Goal: Task Accomplishment & Management: Complete application form

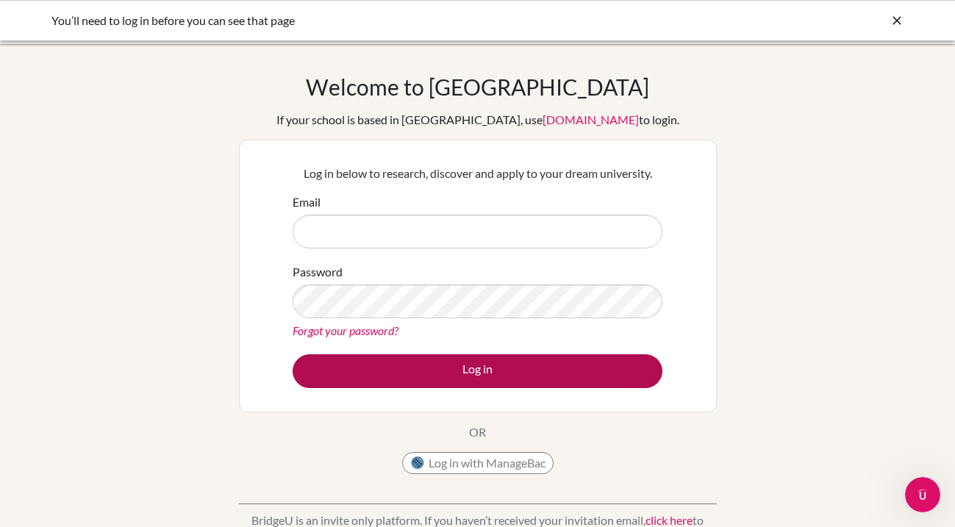
type input "[EMAIL_ADDRESS][DOMAIN_NAME]"
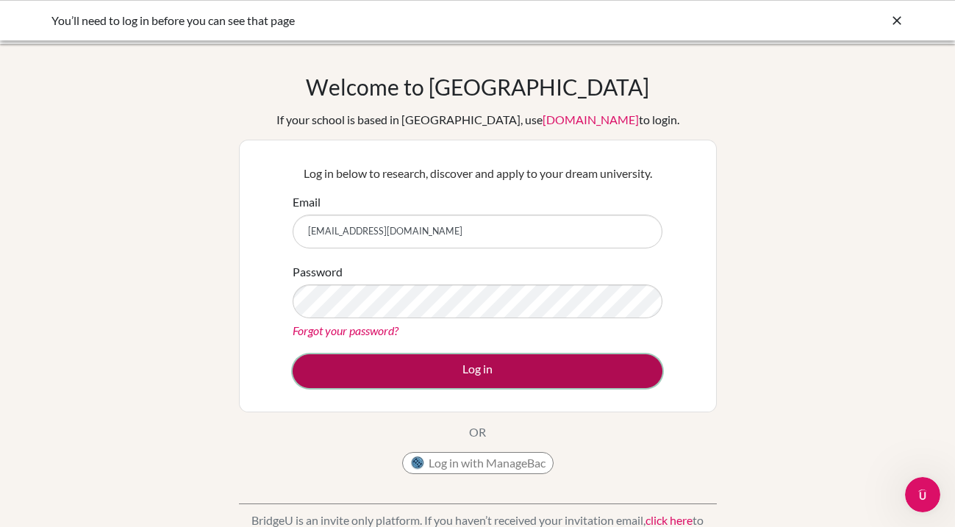
click at [450, 380] on button "Log in" at bounding box center [478, 371] width 370 height 34
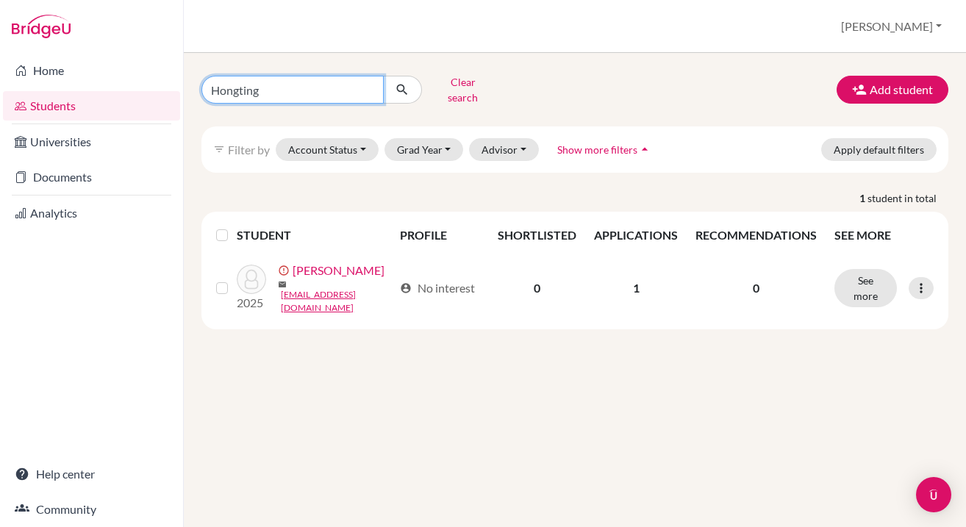
click at [271, 86] on input "Hongting" at bounding box center [292, 90] width 182 height 28
type input "[PERSON_NAME]"
click button "submit" at bounding box center [402, 90] width 39 height 28
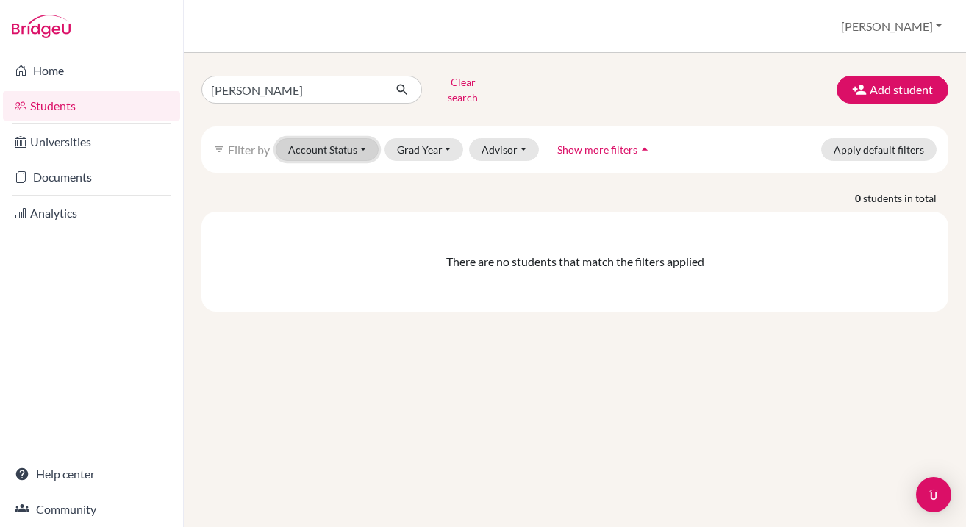
click at [332, 138] on button "Account Status" at bounding box center [327, 149] width 103 height 23
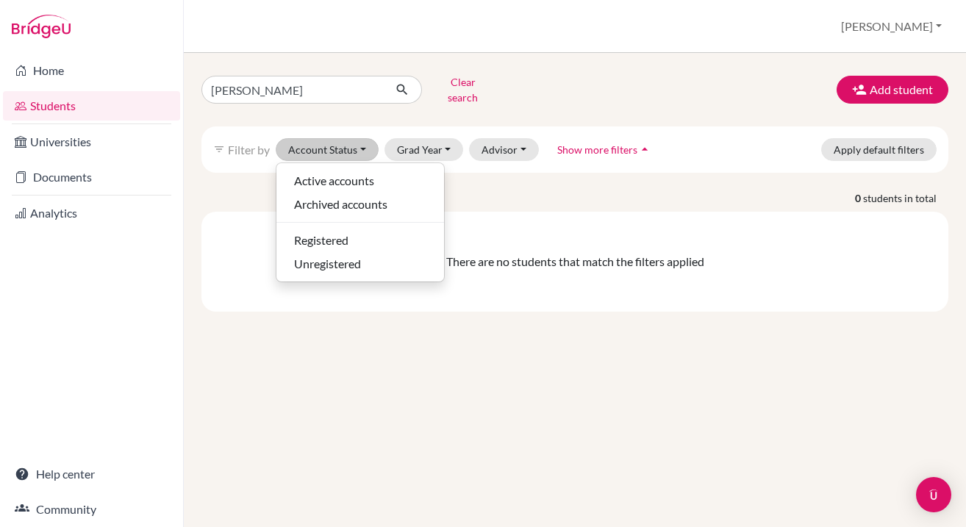
click at [533, 212] on div "There are no students that match the filters applied" at bounding box center [574, 262] width 747 height 100
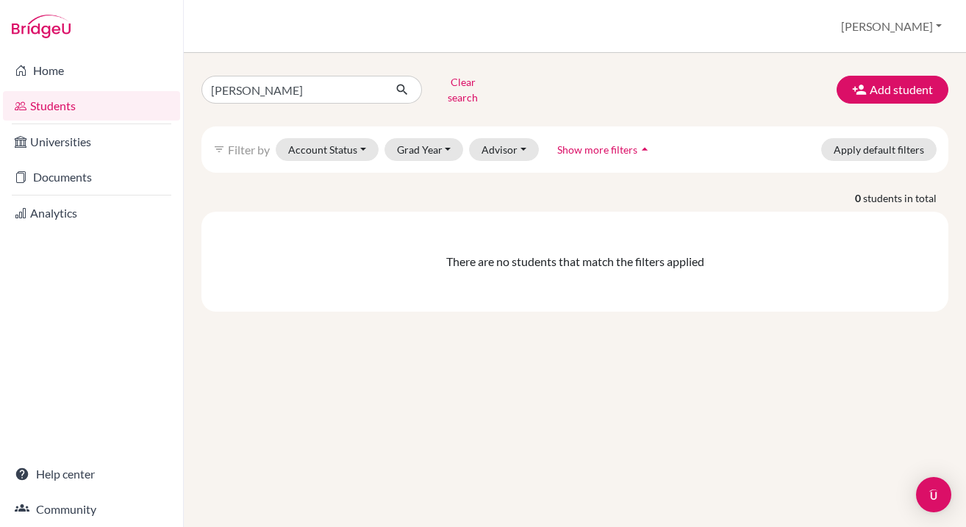
click at [600, 143] on span "Show more filters" at bounding box center [597, 149] width 80 height 12
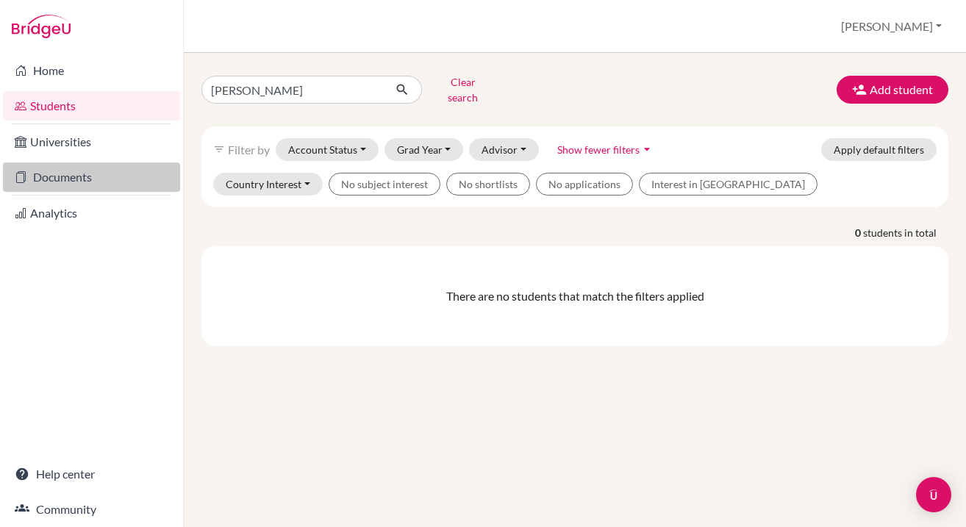
click at [87, 190] on link "Documents" at bounding box center [91, 176] width 177 height 29
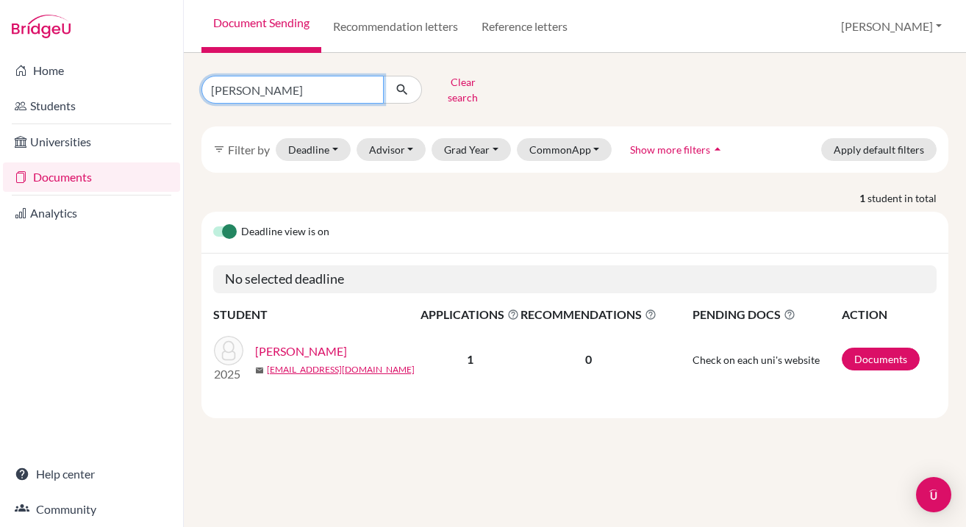
click at [314, 82] on input "[PERSON_NAME]" at bounding box center [292, 90] width 182 height 28
click at [314, 82] on input "Chen Hongting" at bounding box center [292, 90] width 182 height 28
type input "Bojian Zeng"
click button "submit" at bounding box center [402, 90] width 39 height 28
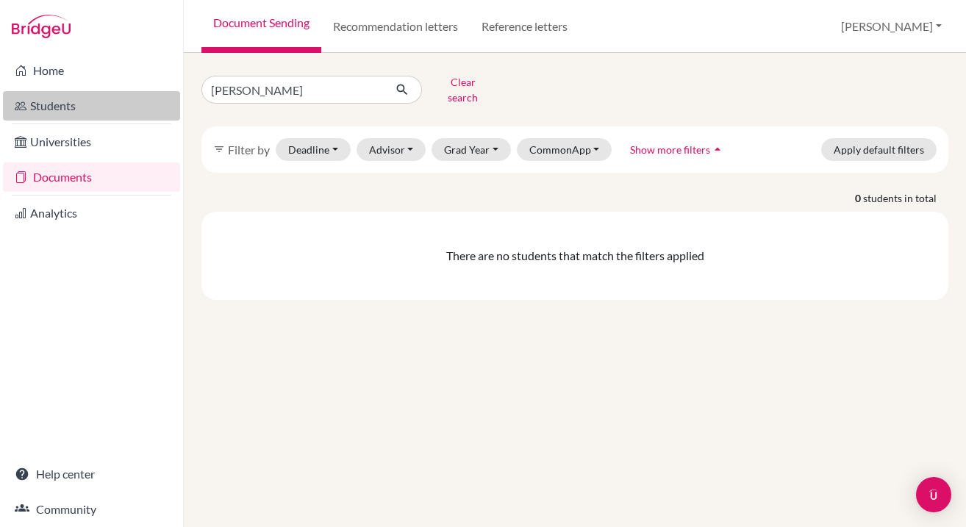
click at [53, 111] on link "Students" at bounding box center [91, 105] width 177 height 29
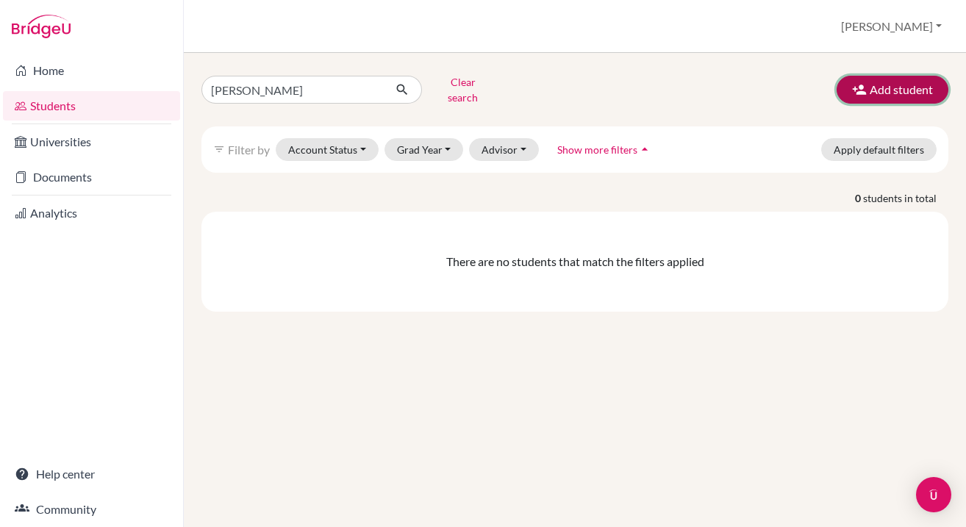
click at [874, 89] on button "Add student" at bounding box center [893, 90] width 112 height 28
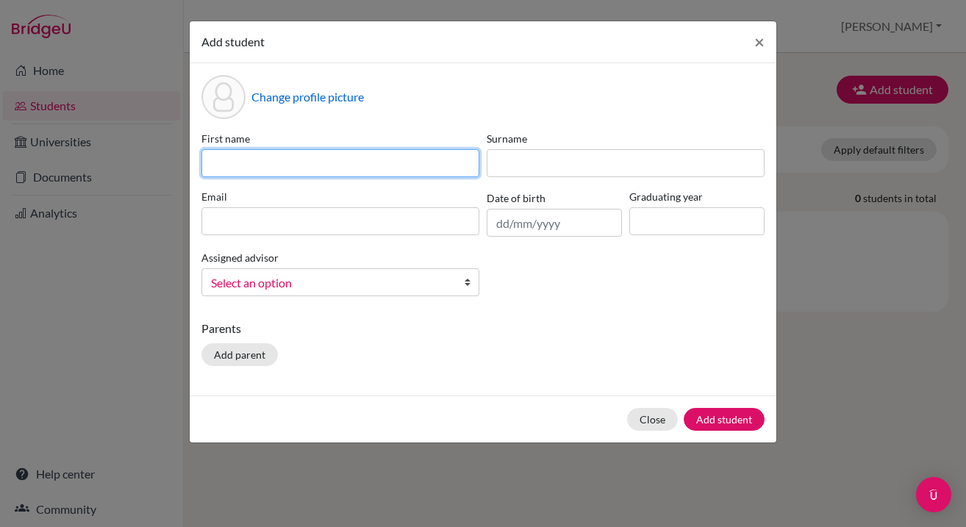
click at [358, 165] on input at bounding box center [340, 163] width 278 height 28
type input "Bojian"
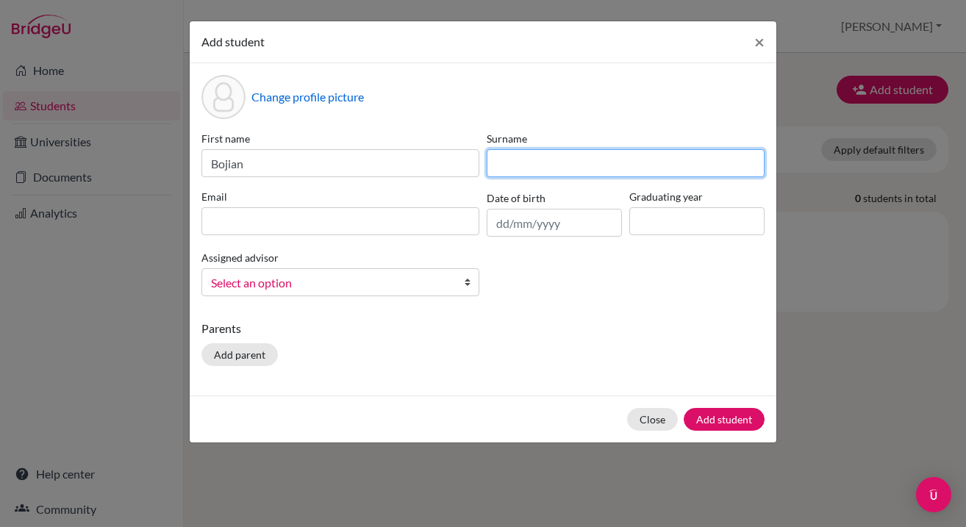
click at [552, 170] on input at bounding box center [626, 163] width 278 height 28
type input "Zeng"
drag, startPoint x: 485, startPoint y: 134, endPoint x: 527, endPoint y: 137, distance: 42.0
click at [527, 137] on div "Surname Zeng" at bounding box center [625, 154] width 285 height 46
copy label "Surname"
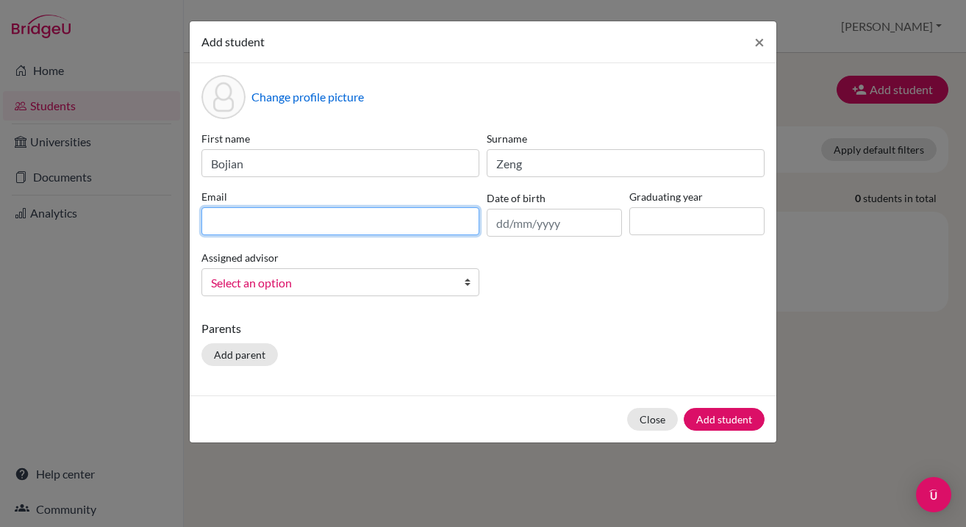
click at [323, 214] on input at bounding box center [340, 221] width 278 height 28
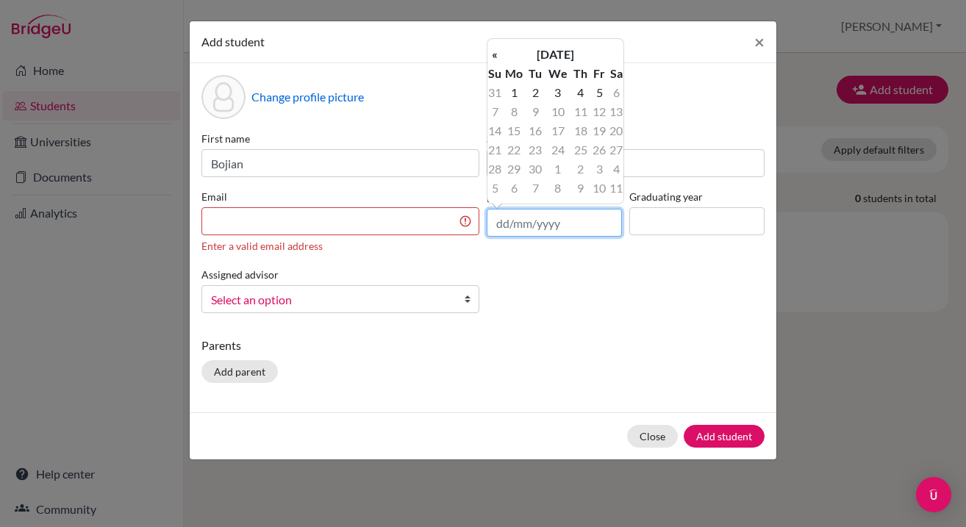
click at [573, 226] on input "text" at bounding box center [554, 223] width 135 height 28
type input "28/05/2006"
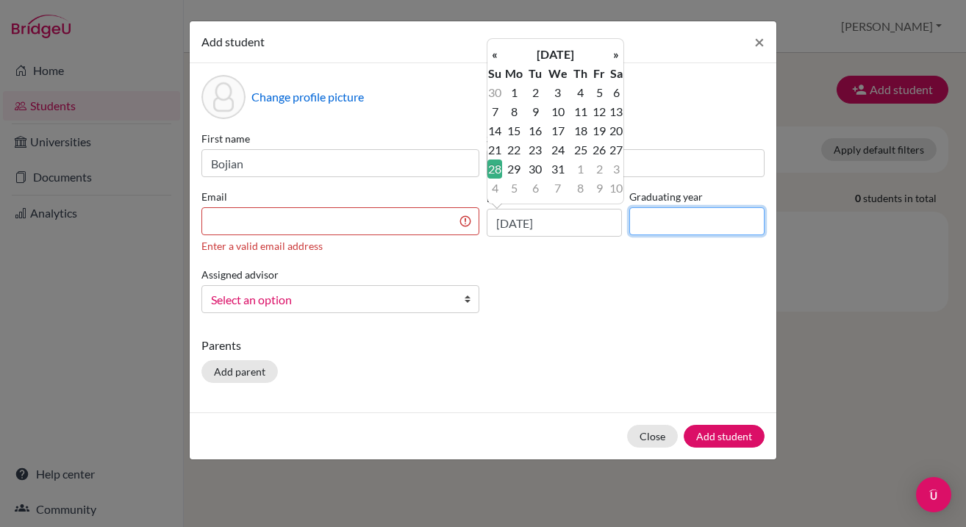
click at [664, 232] on input at bounding box center [696, 221] width 135 height 28
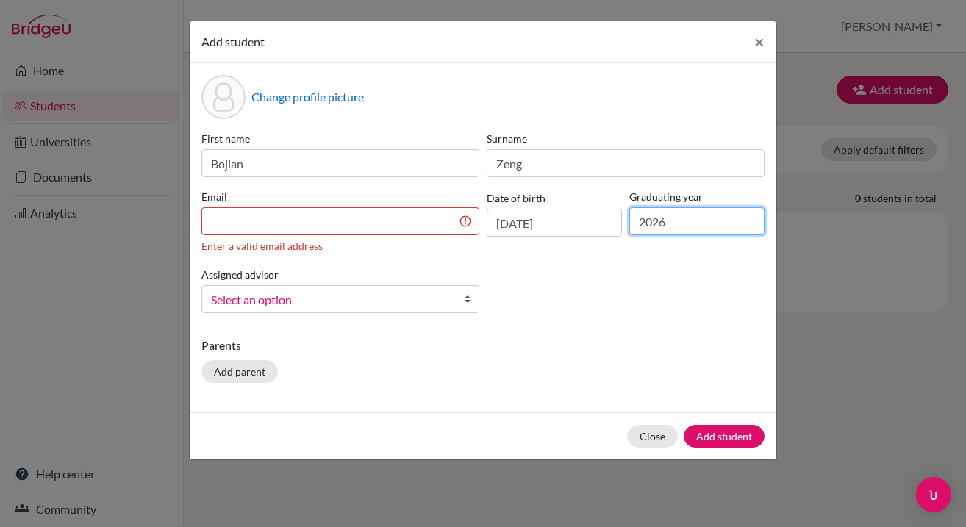
type input "2026"
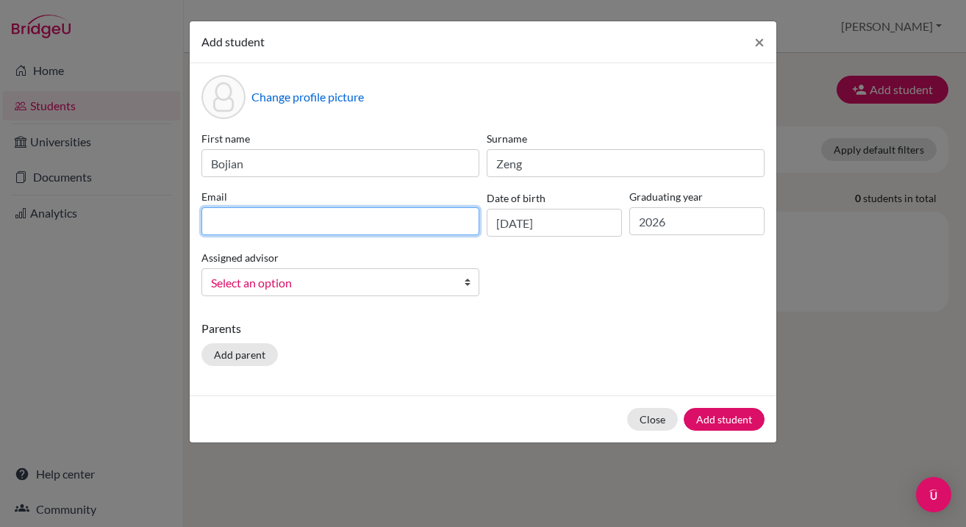
click at [359, 231] on input at bounding box center [340, 221] width 278 height 28
click at [637, 279] on div "First name Bojian Surname Zeng Email Date of birth 28/05/2006 Graduating year 2…" at bounding box center [483, 219] width 570 height 177
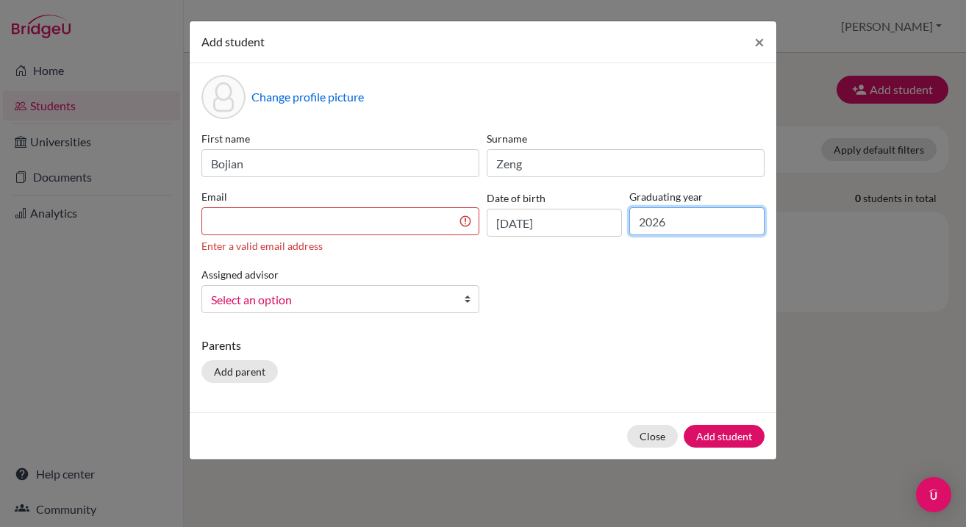
click at [684, 221] on input "2026" at bounding box center [696, 221] width 135 height 28
click at [756, 46] on span "×" at bounding box center [759, 41] width 10 height 21
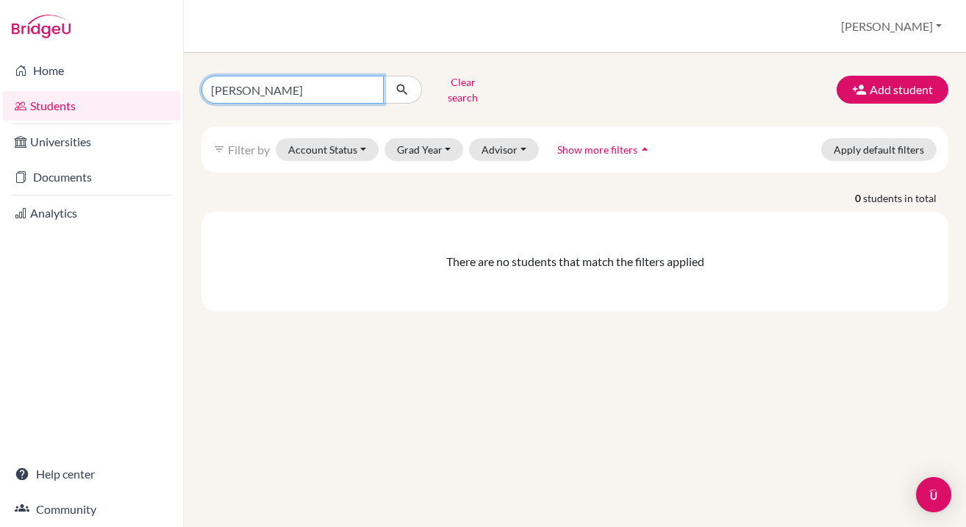
click at [370, 87] on input "[PERSON_NAME]" at bounding box center [292, 90] width 182 height 28
click at [370, 87] on input "Find student by name..." at bounding box center [292, 90] width 182 height 28
type input "test"
click button "submit" at bounding box center [402, 90] width 39 height 28
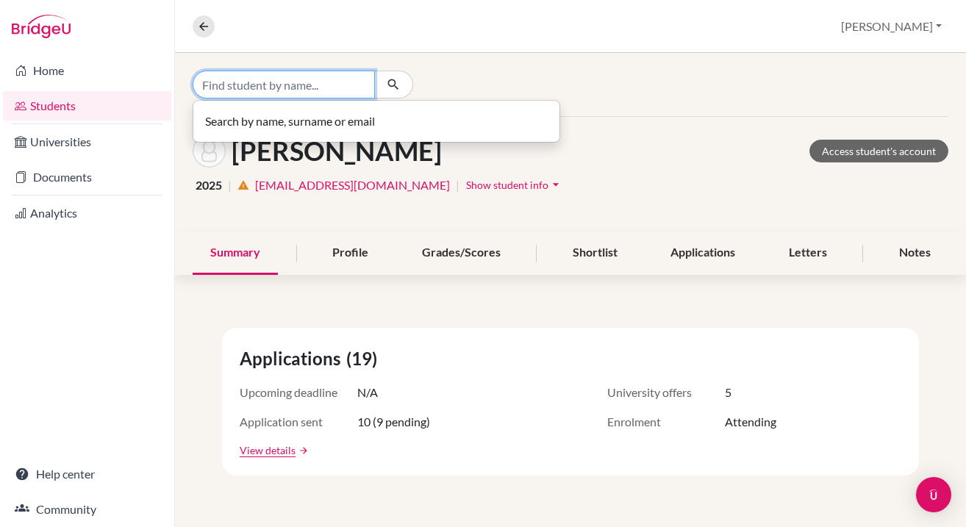
click at [288, 90] on input "Find student by name..." at bounding box center [284, 85] width 182 height 28
type input "B"
type input "Z"
type input "Zeng Bojian"
click at [354, 85] on input "Zeng Bojian" at bounding box center [284, 85] width 182 height 28
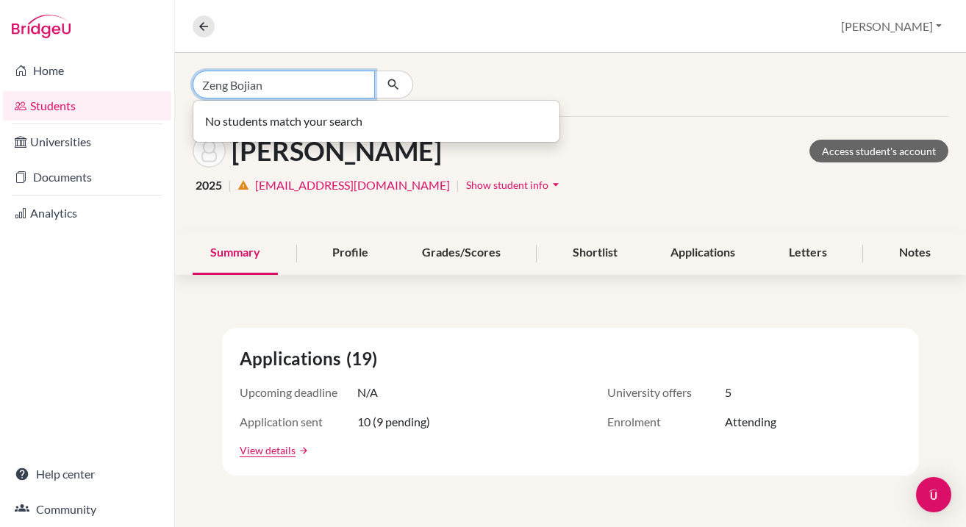
click at [348, 85] on input "Zeng Bojian" at bounding box center [284, 85] width 182 height 28
click at [197, 27] on icon at bounding box center [203, 26] width 13 height 13
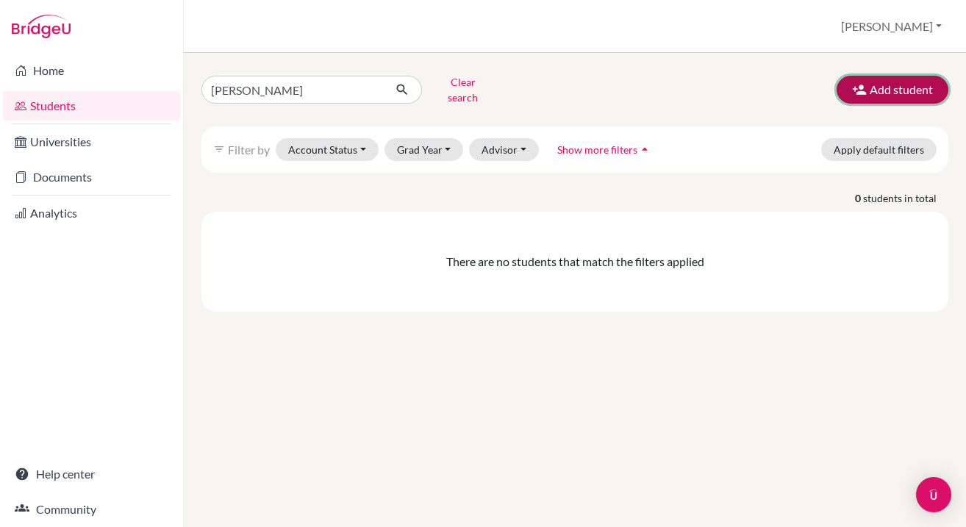
click at [882, 82] on button "Add student" at bounding box center [893, 90] width 112 height 28
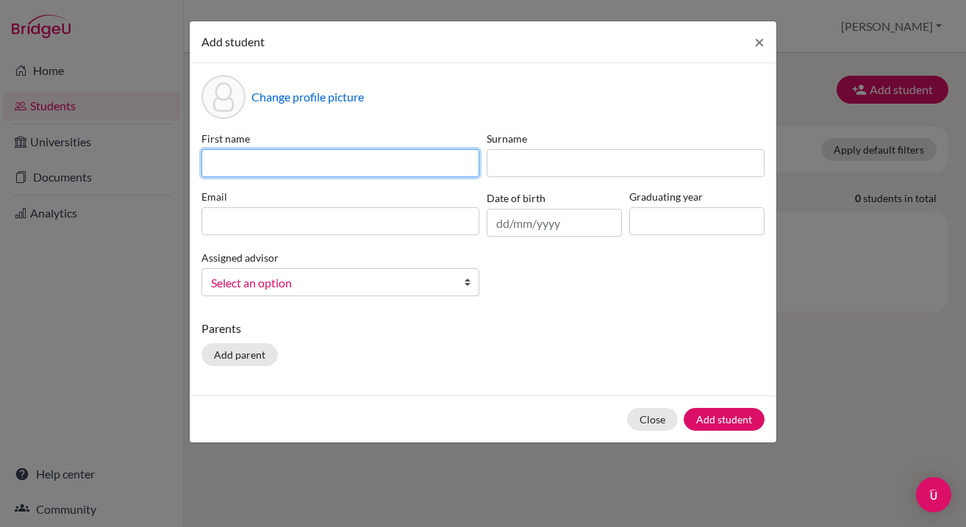
click at [279, 163] on input at bounding box center [340, 163] width 278 height 28
type input "Bojian"
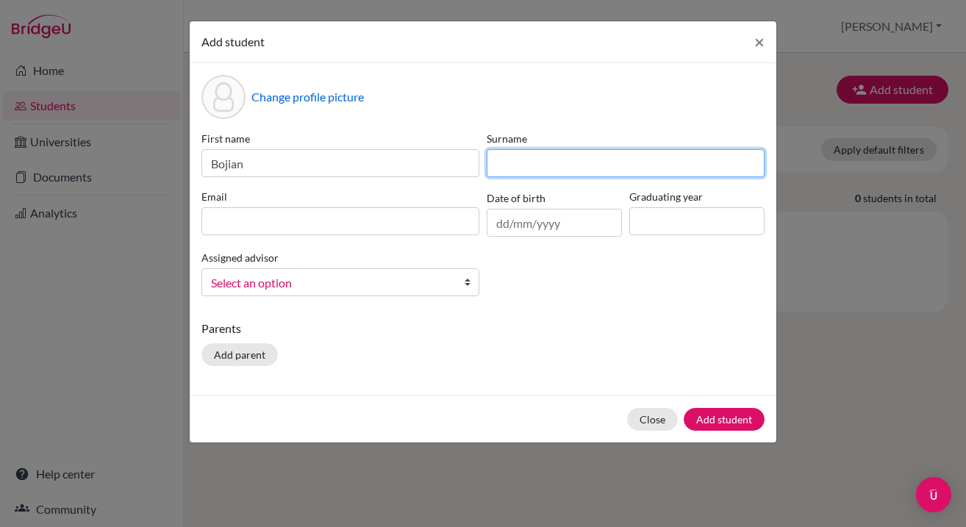
click at [537, 162] on input at bounding box center [626, 163] width 278 height 28
type input "Zeng"
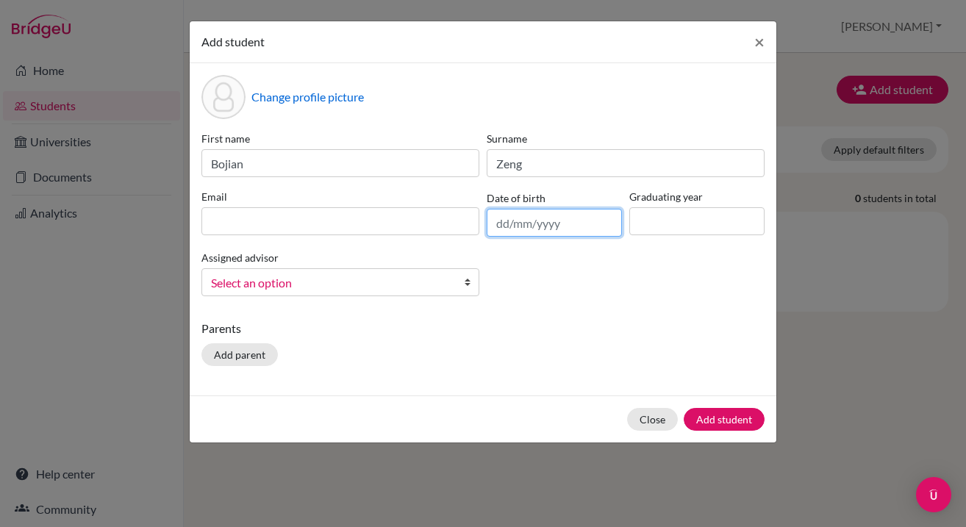
click at [541, 221] on input "text" at bounding box center [554, 223] width 135 height 28
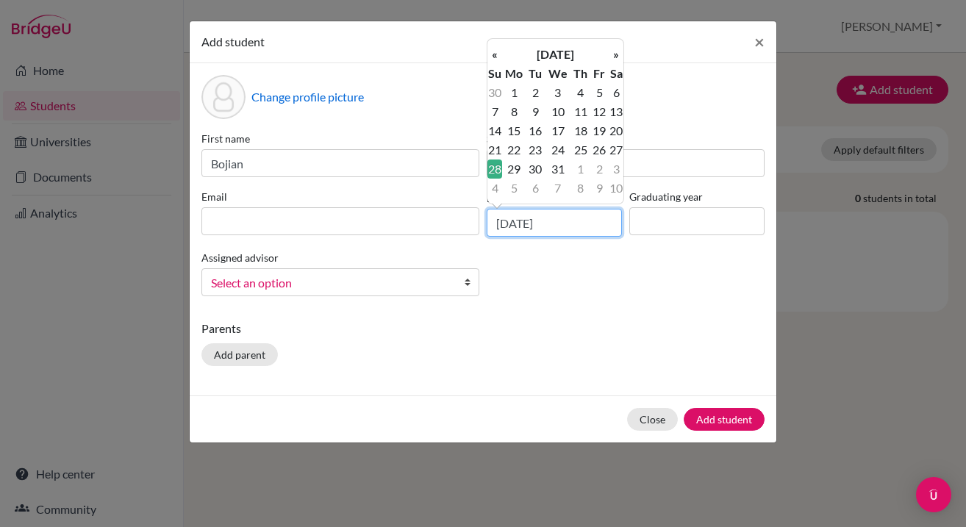
type input "28/05/2006"
click at [615, 291] on div "First name Bojian Surname Zeng Email Date of birth 28/05/2006 Graduating year A…" at bounding box center [483, 219] width 570 height 177
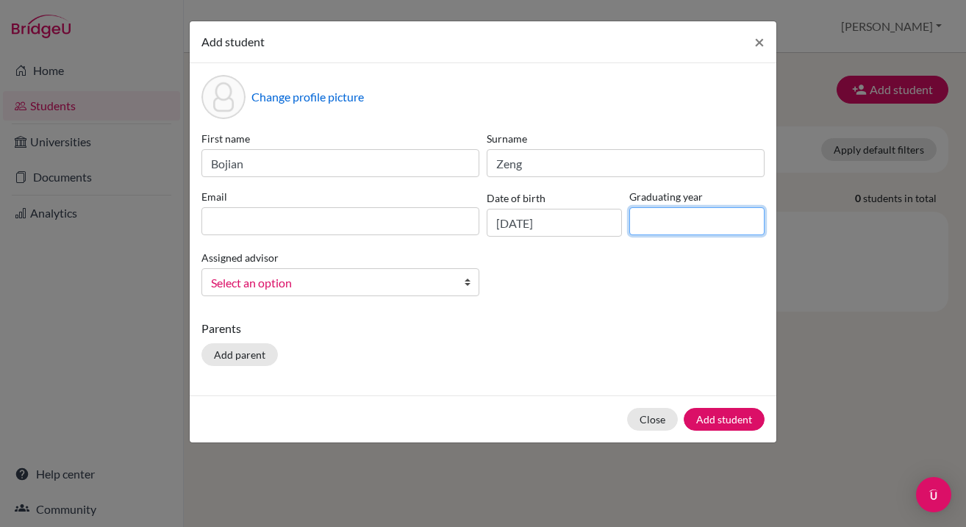
click at [679, 232] on input at bounding box center [696, 221] width 135 height 28
type input "2025"
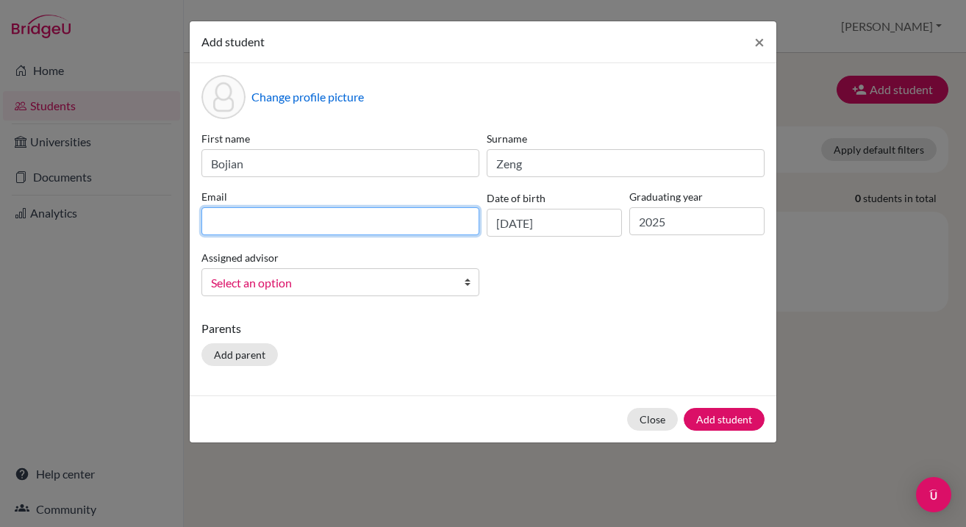
click at [287, 215] on input at bounding box center [340, 221] width 278 height 28
paste input "boiianzeng2025@163.com"
type input "boiianzeng2025@163.com"
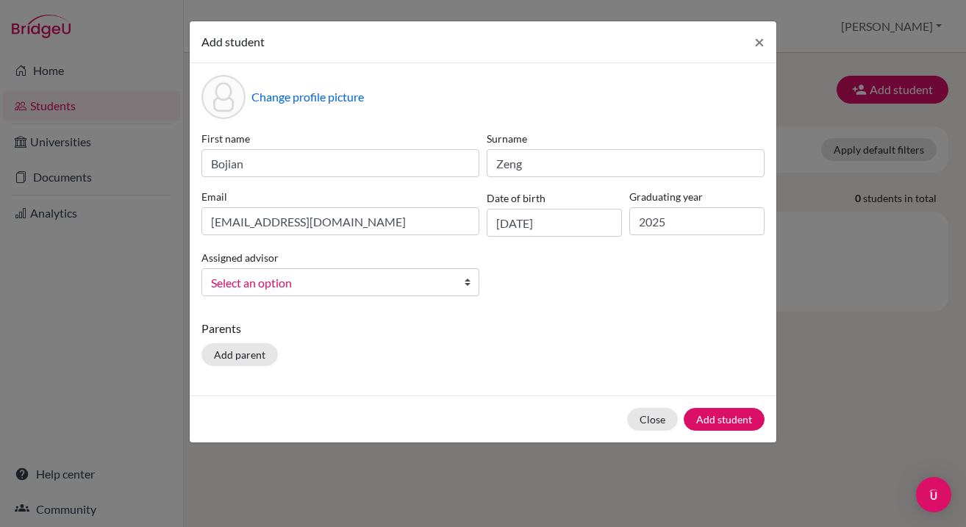
click at [412, 289] on span "Select an option" at bounding box center [331, 282] width 240 height 19
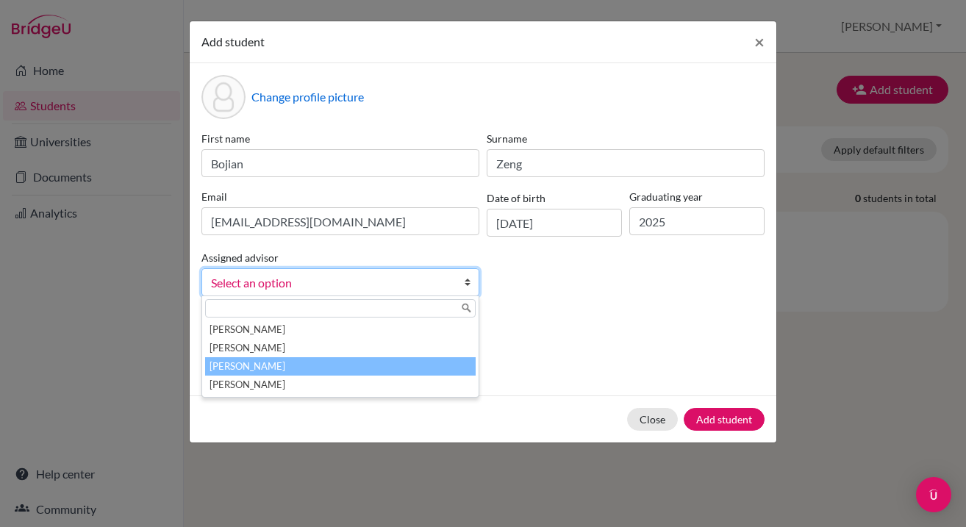
click at [423, 370] on li "Ma, Niki" at bounding box center [340, 366] width 271 height 18
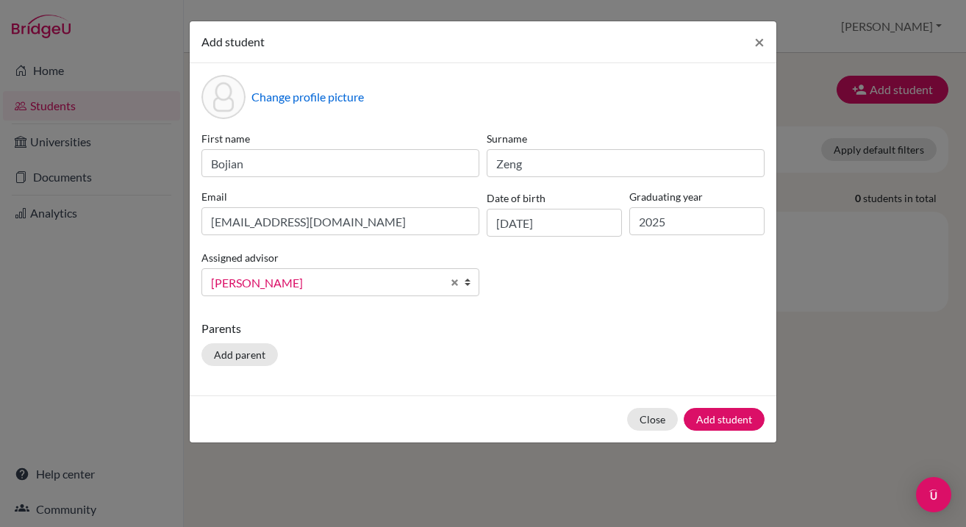
click at [456, 277] on link "Ma, Niki" at bounding box center [340, 282] width 278 height 28
click at [349, 164] on input "Bojian" at bounding box center [340, 163] width 278 height 28
click at [251, 282] on span "Select an option" at bounding box center [326, 282] width 231 height 19
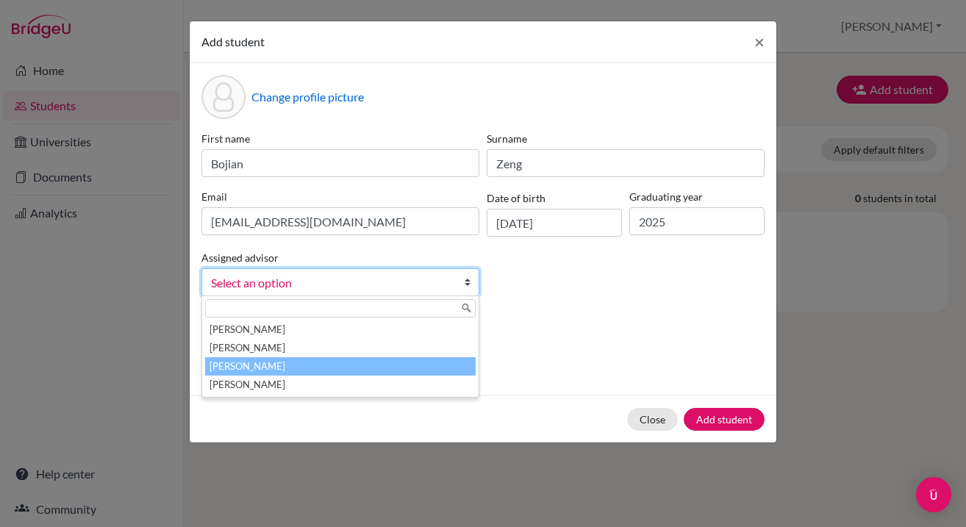
click at [273, 372] on li "Ma, Niki" at bounding box center [340, 366] width 271 height 18
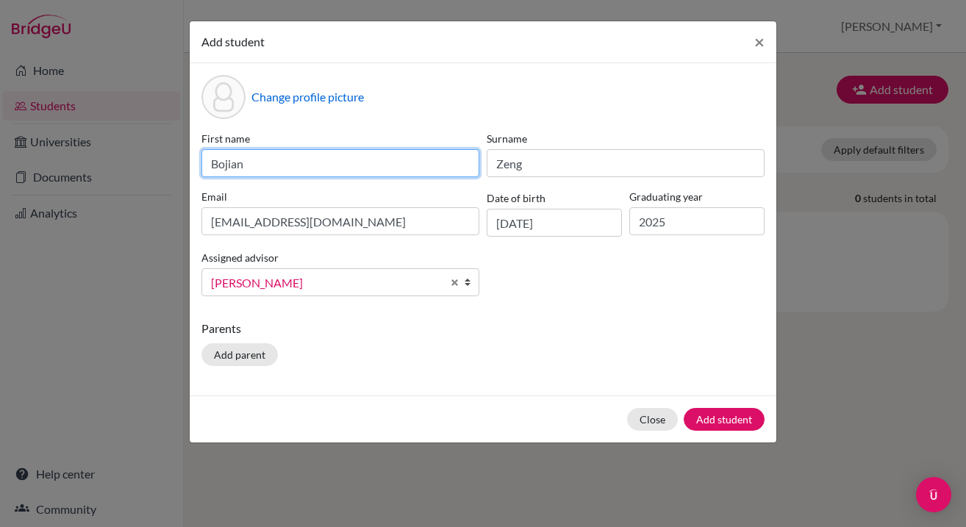
click at [284, 154] on input "Bojian" at bounding box center [340, 163] width 278 height 28
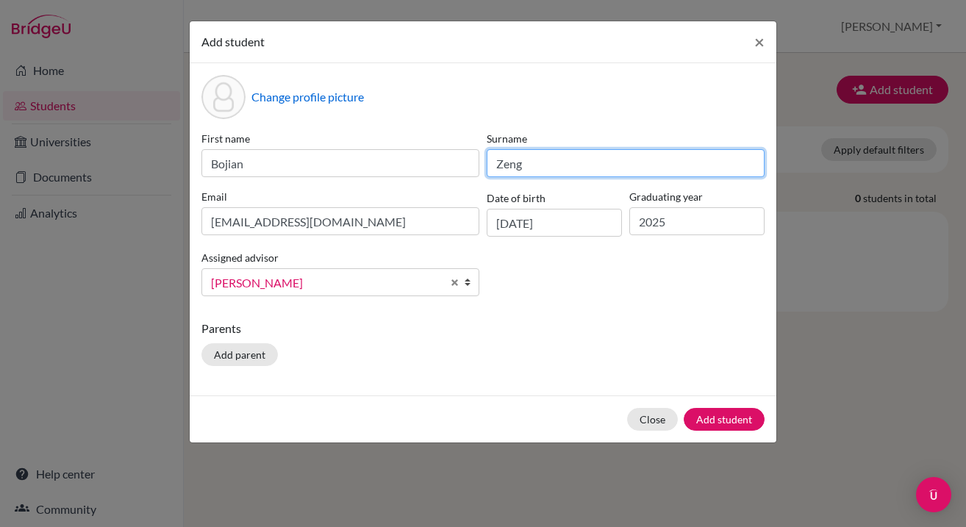
click at [570, 165] on input "Zeng" at bounding box center [626, 163] width 278 height 28
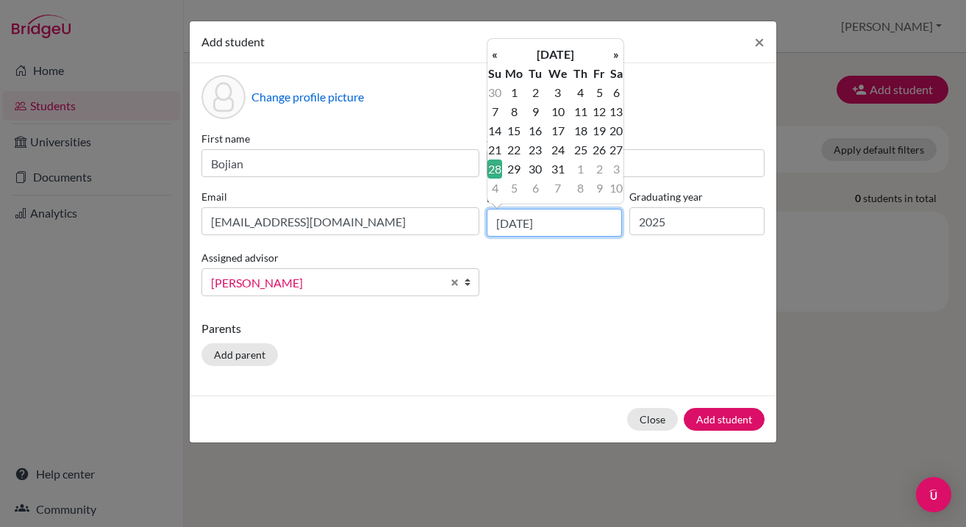
click at [566, 212] on input "28/05/2006" at bounding box center [554, 223] width 135 height 28
click at [641, 286] on div "First name Bojian Surname Zeng Email boiianzeng2025@163.com Date of birth 28/05…" at bounding box center [483, 219] width 570 height 177
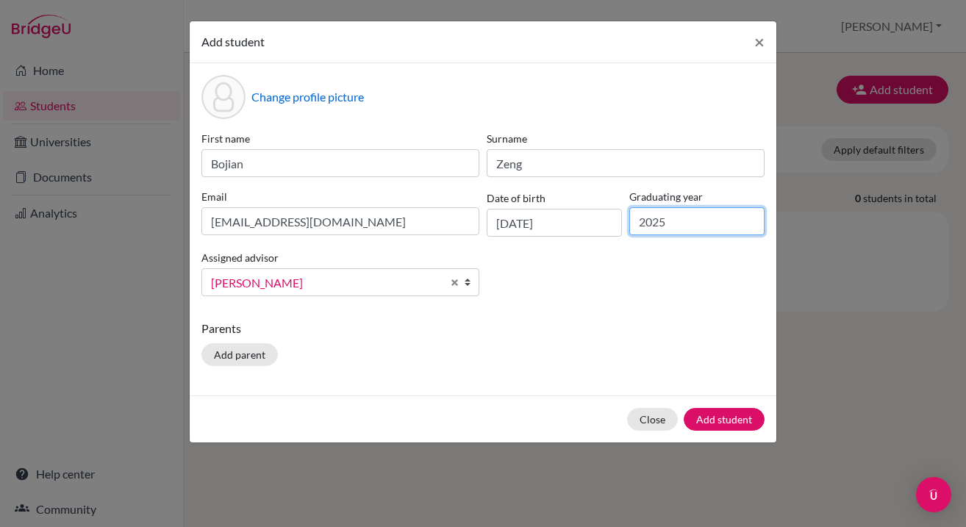
click at [681, 214] on input "2025" at bounding box center [696, 221] width 135 height 28
click at [687, 324] on p "Parents" at bounding box center [482, 329] width 563 height 18
click at [731, 415] on button "Add student" at bounding box center [724, 419] width 81 height 23
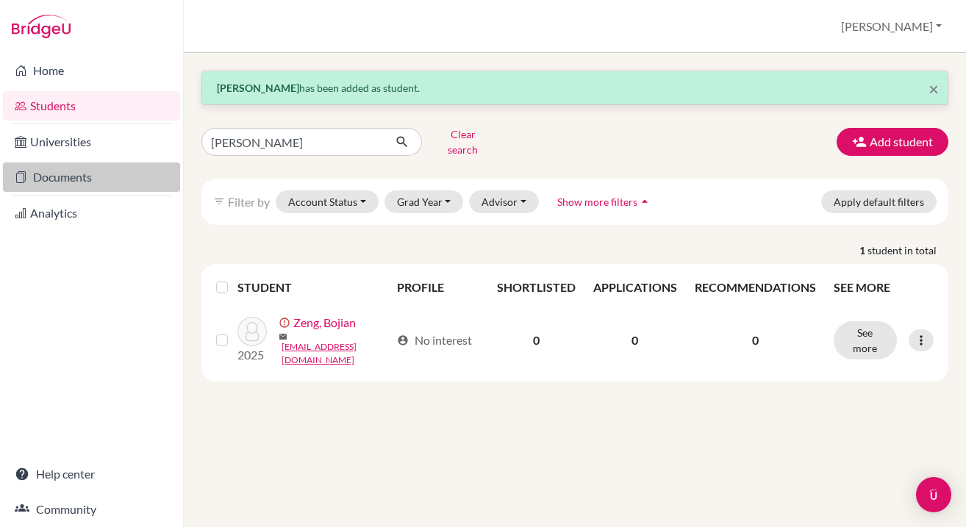
click at [72, 173] on link "Documents" at bounding box center [91, 176] width 177 height 29
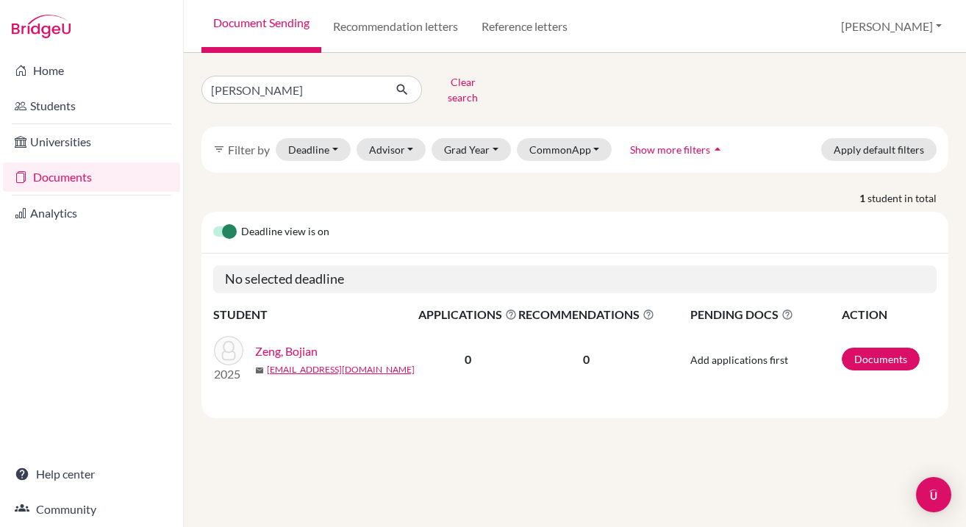
click at [306, 343] on link "Zeng, Bojian" at bounding box center [286, 352] width 62 height 18
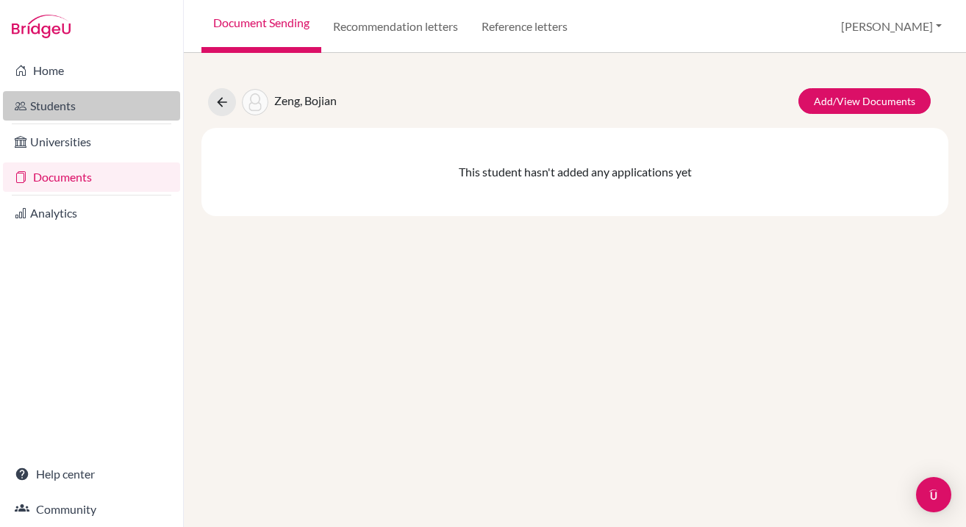
click at [100, 113] on link "Students" at bounding box center [91, 105] width 177 height 29
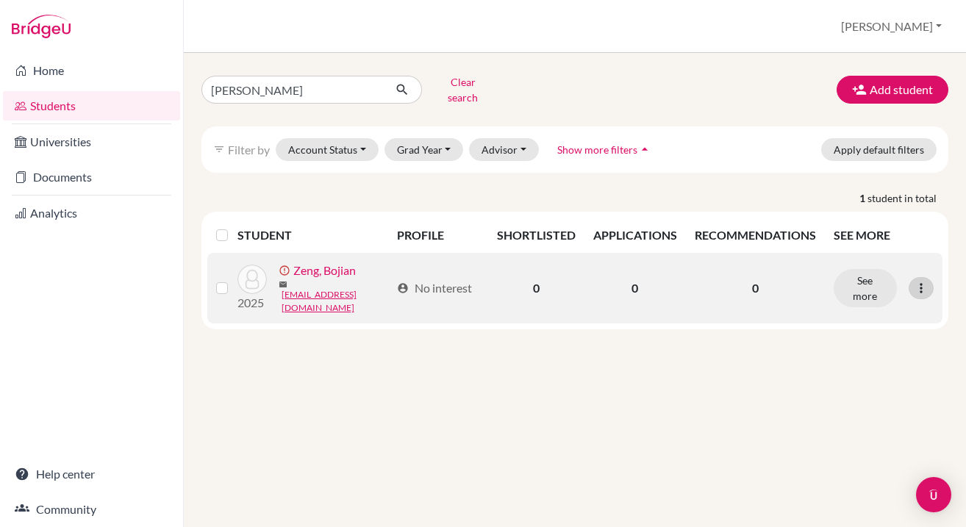
click at [932, 277] on div at bounding box center [921, 288] width 25 height 22
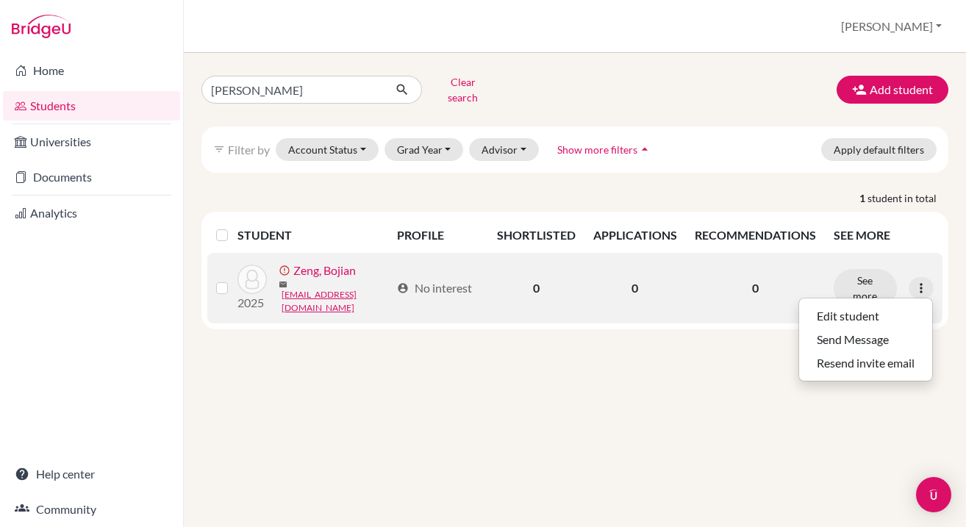
click at [316, 272] on link "Zeng, Bojian" at bounding box center [324, 271] width 62 height 18
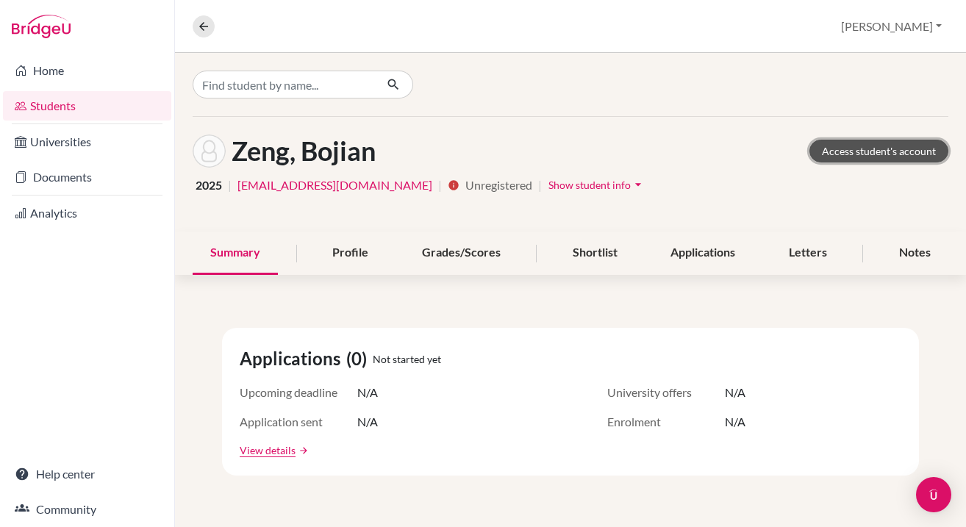
click at [874, 162] on link "Access student's account" at bounding box center [878, 151] width 139 height 23
